Goal: Transaction & Acquisition: Download file/media

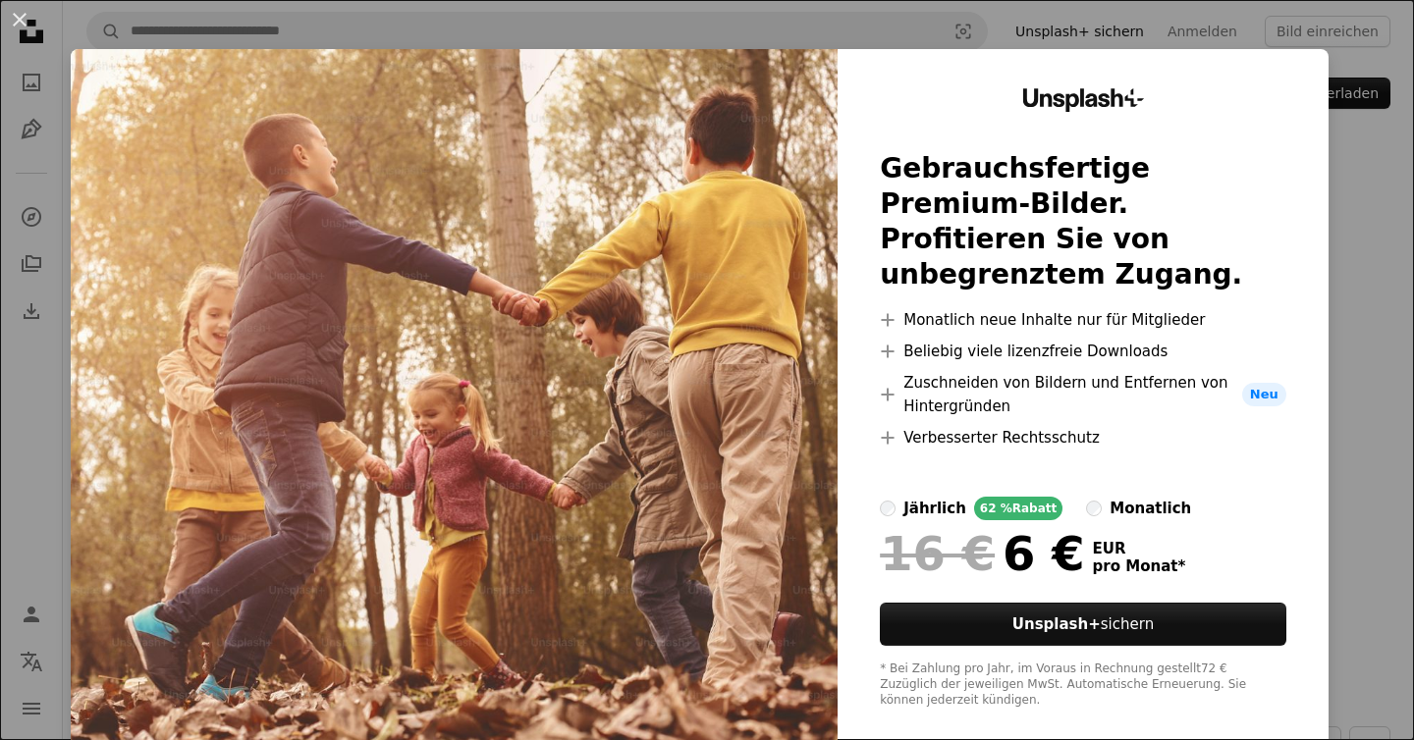
click at [1322, 173] on div "An X shape Unsplash+ Gebrauchsfertige Premium-Bilder. Profitieren Sie von unbeg…" at bounding box center [707, 370] width 1414 height 740
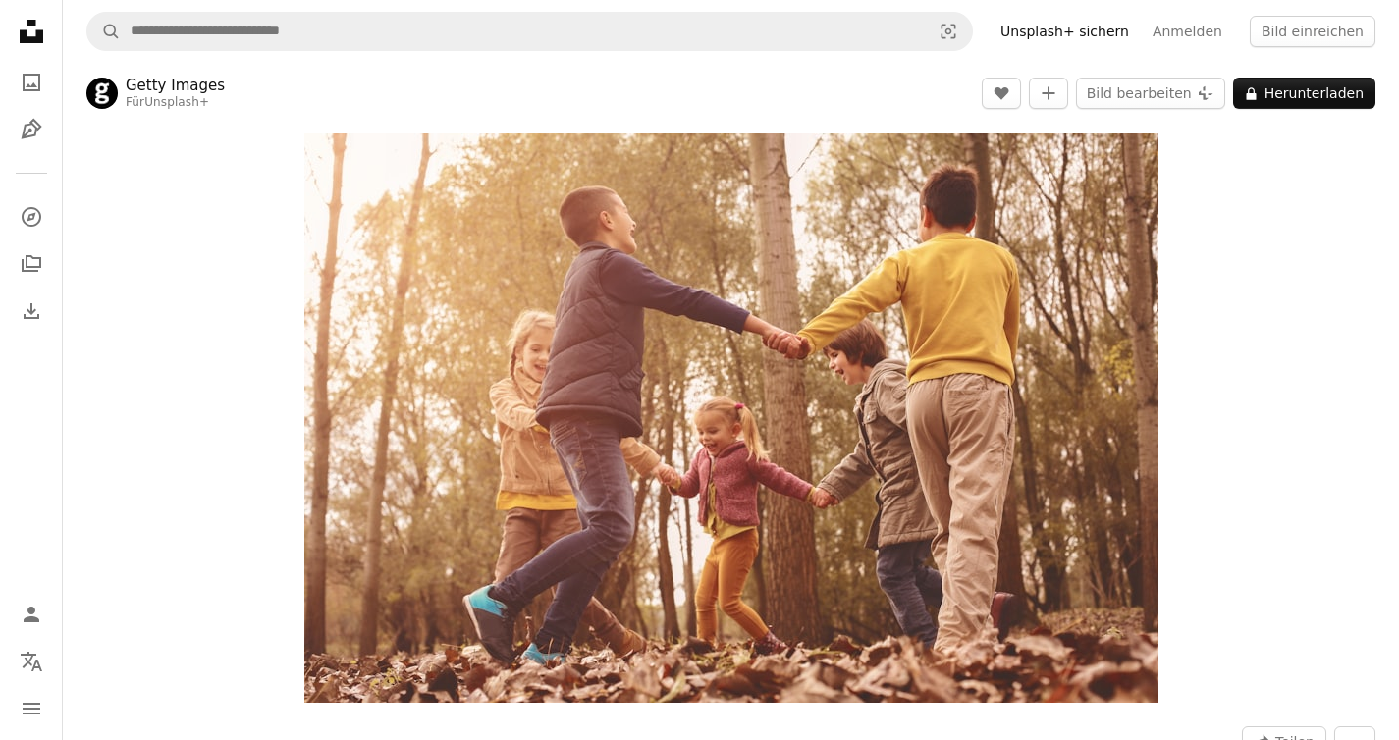
click at [1241, 152] on div "Zoom in" at bounding box center [731, 418] width 1336 height 589
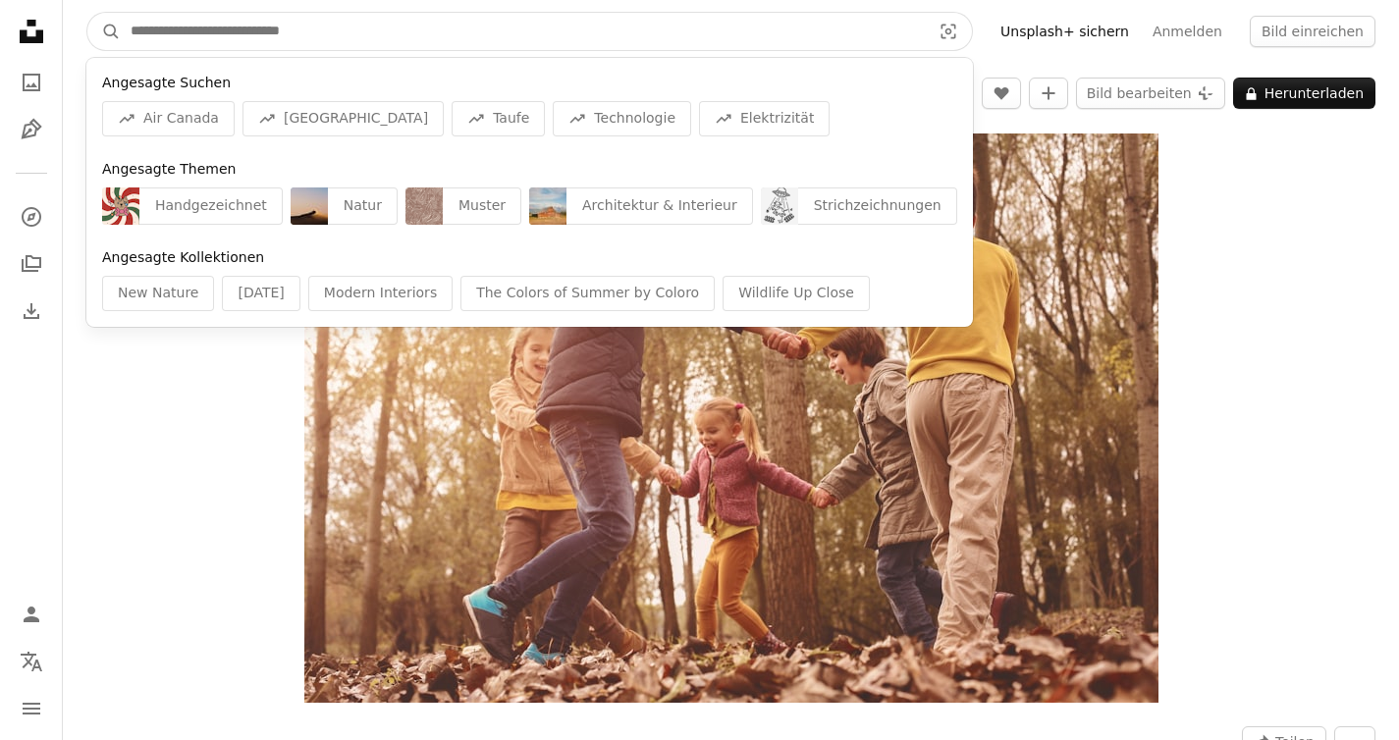
click at [336, 33] on input "Finden Sie Bildmaterial auf der ganzen Webseite" at bounding box center [523, 31] width 804 height 37
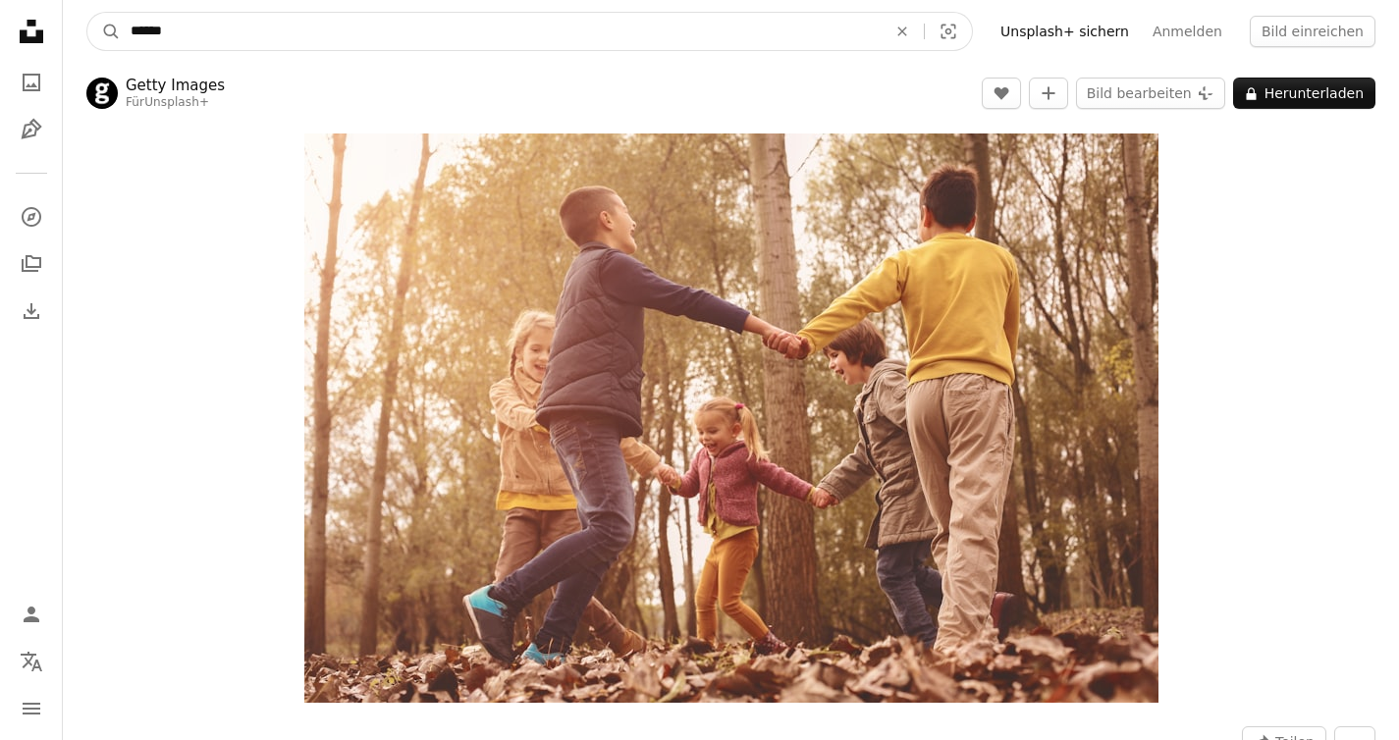
type input "******"
click at [87, 13] on button "A magnifying glass" at bounding box center [103, 31] width 33 height 37
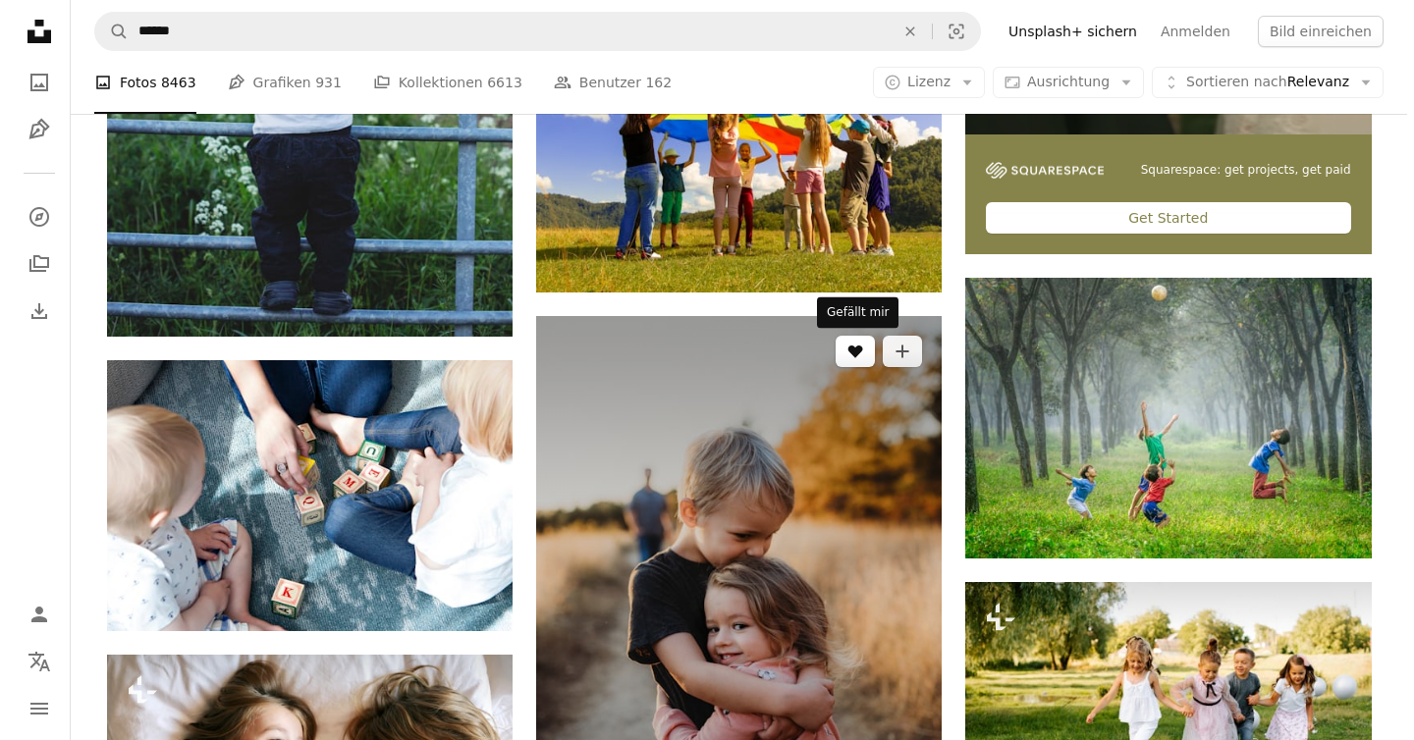
scroll to position [867, 0]
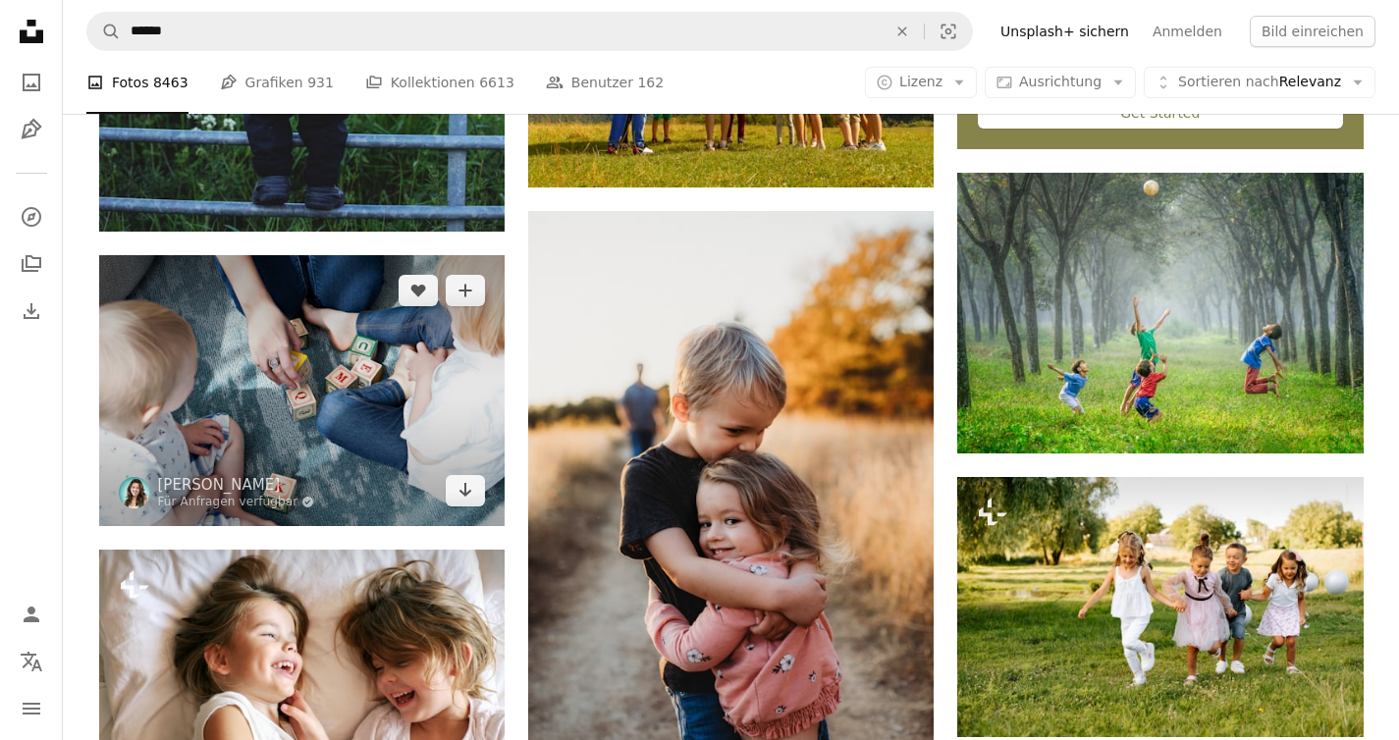
click at [400, 418] on img at bounding box center [302, 390] width 406 height 270
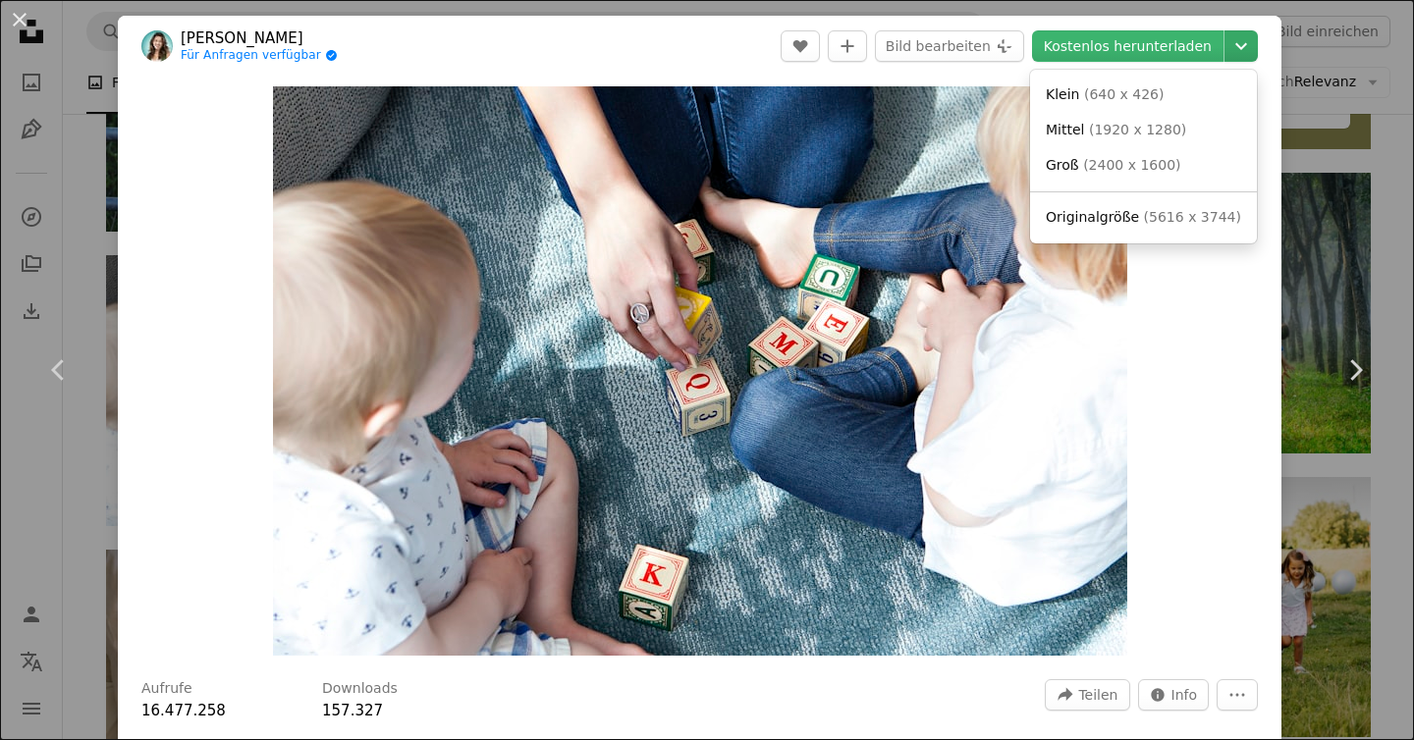
click at [1227, 45] on icon "Chevron down" at bounding box center [1240, 46] width 31 height 24
click at [1178, 129] on link "Mittel ( 1920 x 1280 )" at bounding box center [1143, 130] width 211 height 35
